Goal: Navigation & Orientation: Find specific page/section

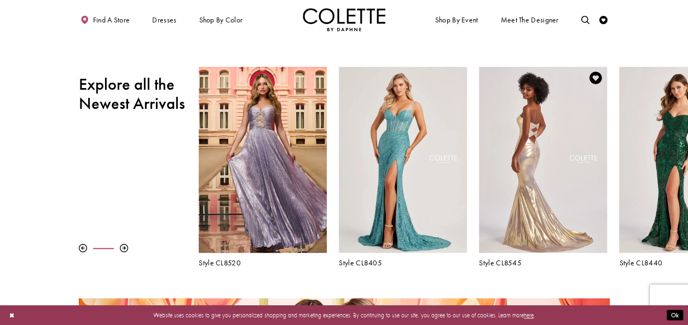
scroll to position [328, 0]
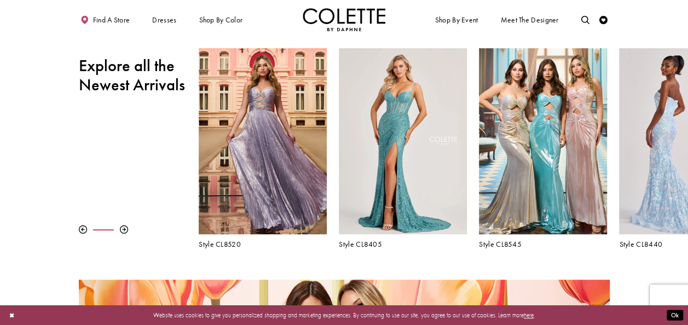
click at [669, 160] on div "Visit Colette by Daphne Style No. CL8440 Page" at bounding box center [683, 141] width 128 height 186
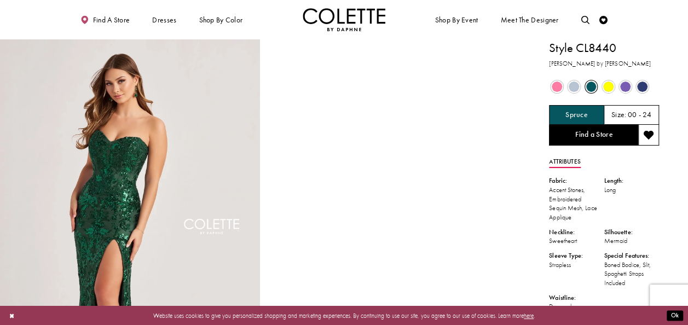
click at [359, 111] on video "Style CL8440 Colette by Daphne #1 autoplay loop mute video" at bounding box center [394, 104] width 260 height 130
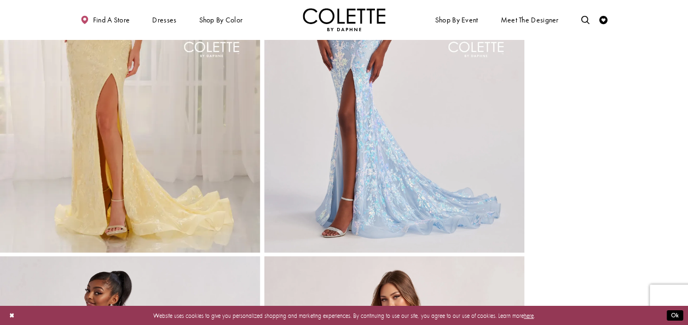
scroll to position [985, 0]
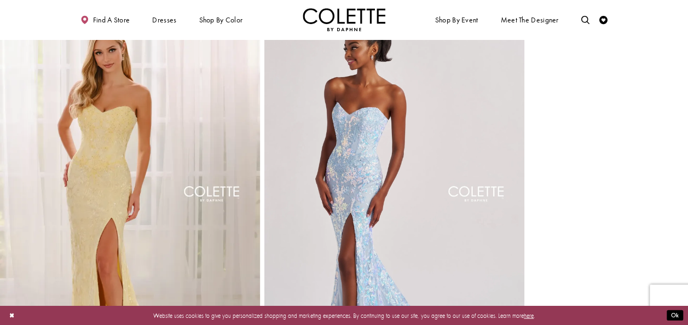
click at [113, 195] on img "Full size Style CL8440 Colette by Daphne #4 Yellow frontface vertical picture" at bounding box center [130, 202] width 260 height 390
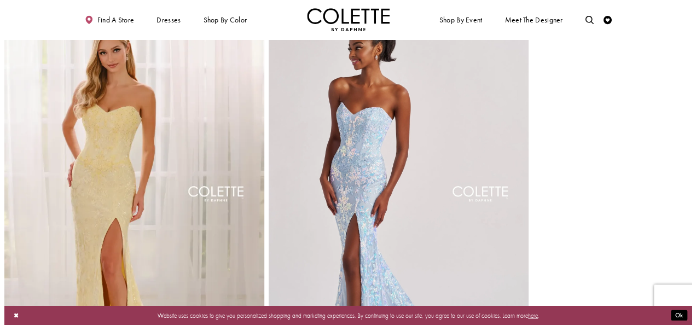
scroll to position [828, 0]
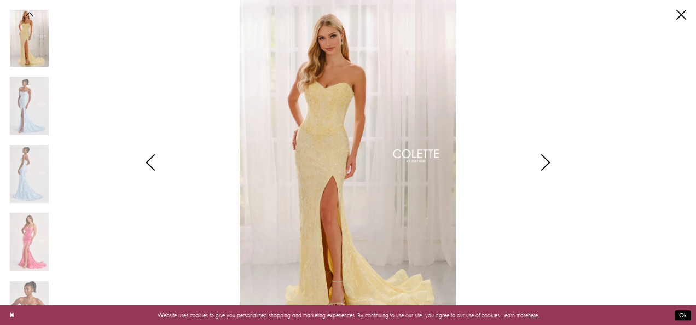
click at [548, 158] on icon "Style CL8440 Colette by Daphne Views dialog" at bounding box center [545, 162] width 27 height 16
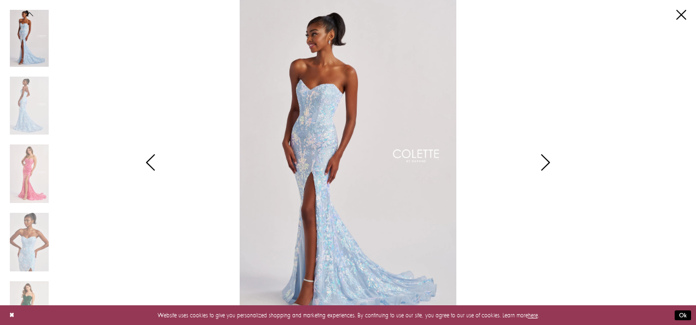
click at [547, 158] on icon "Style CL8440 Colette by Daphne Views dialog" at bounding box center [545, 162] width 27 height 16
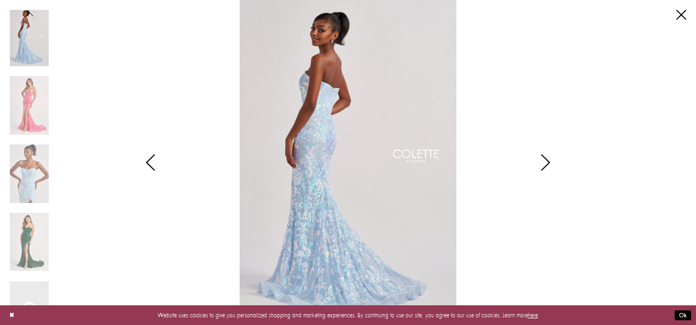
click at [547, 158] on icon "Style CL8440 Colette by Daphne Views dialog" at bounding box center [545, 162] width 27 height 16
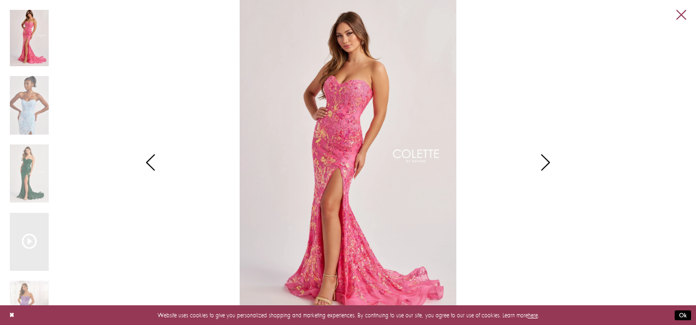
click at [680, 11] on link "Close" at bounding box center [682, 15] width 10 height 10
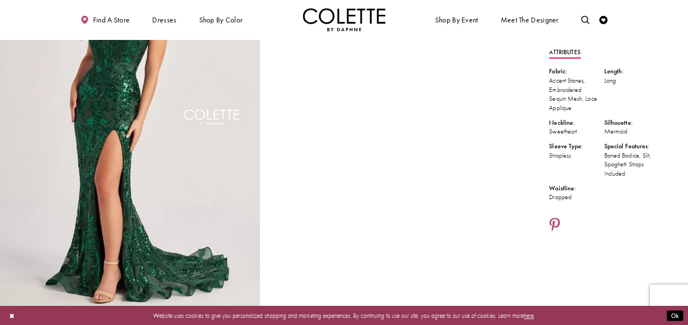
scroll to position [0, 0]
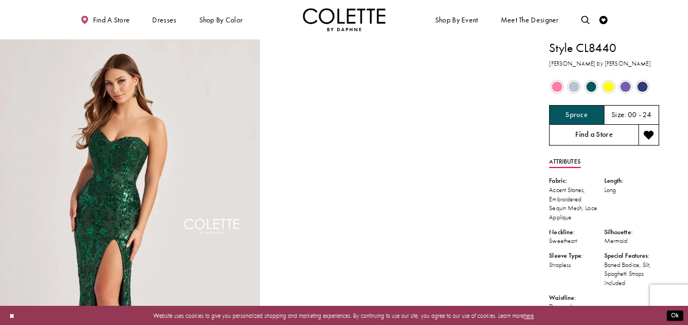
click at [599, 136] on link "Find a Store" at bounding box center [593, 135] width 89 height 21
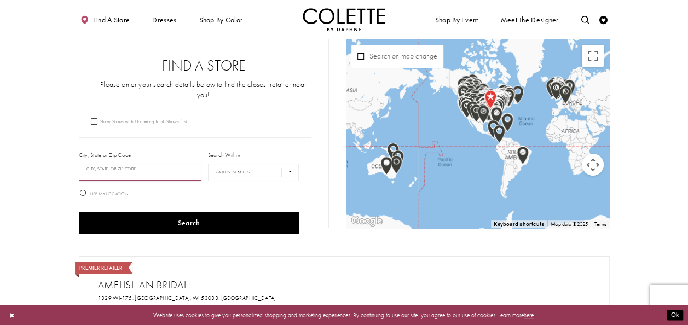
click at [119, 166] on input "City, State, or ZIP Code" at bounding box center [140, 173] width 123 height 18
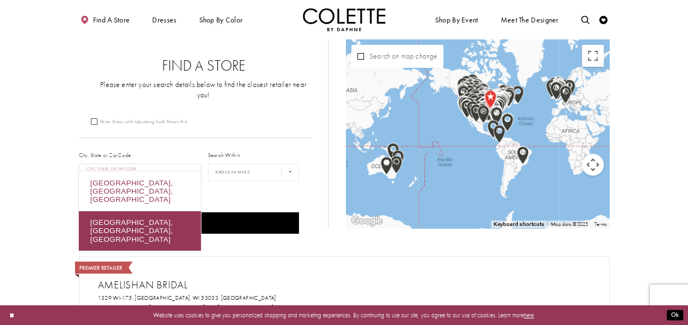
click at [125, 182] on div "Vancouver, BC, Canada" at bounding box center [140, 191] width 122 height 40
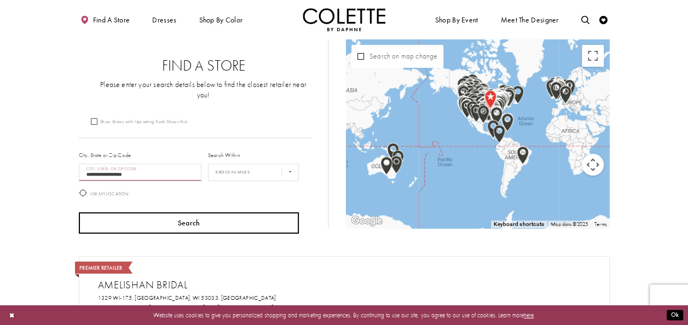
type input "**********"
click at [149, 212] on button "Search" at bounding box center [189, 222] width 221 height 21
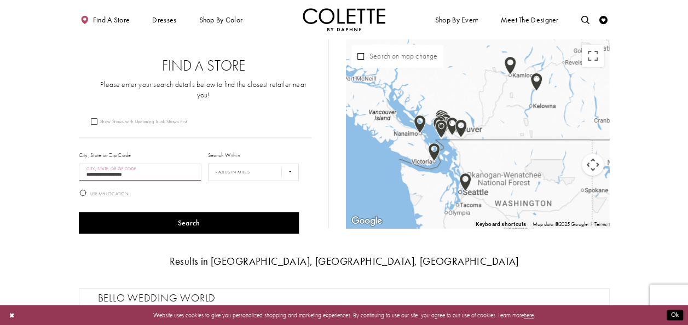
click at [430, 148] on img "Map with store locations" at bounding box center [434, 151] width 21 height 27
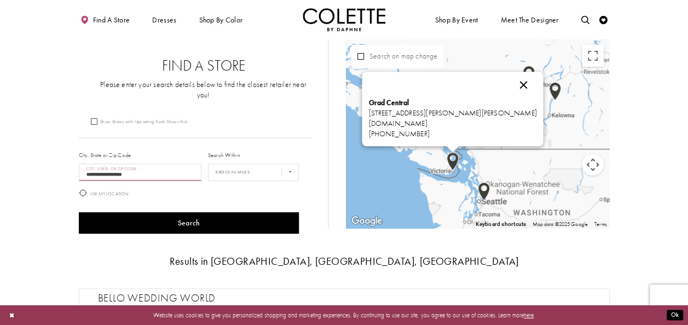
click at [512, 86] on button "Close" at bounding box center [523, 85] width 26 height 26
